Goal: Obtain resource: Download file/media

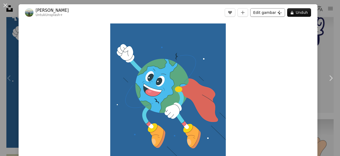
click at [261, 12] on button "Edit gambar Plus sign for Unsplash+" at bounding box center [268, 12] width 35 height 9
click at [198, 88] on img "Perbesar pada gambar ini" at bounding box center [168, 100] width 116 height 154
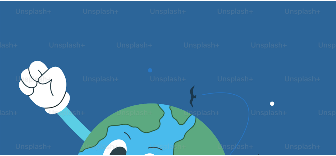
scroll to position [144, 0]
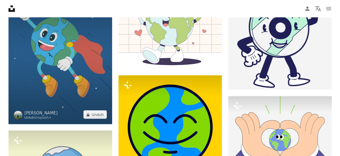
scroll to position [479, 0]
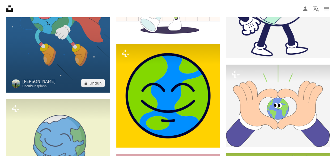
click at [65, 48] on img at bounding box center [58, 23] width 104 height 138
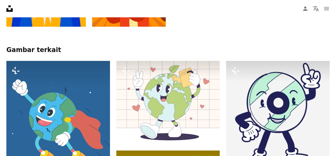
scroll to position [266, 0]
